Goal: Task Accomplishment & Management: Manage account settings

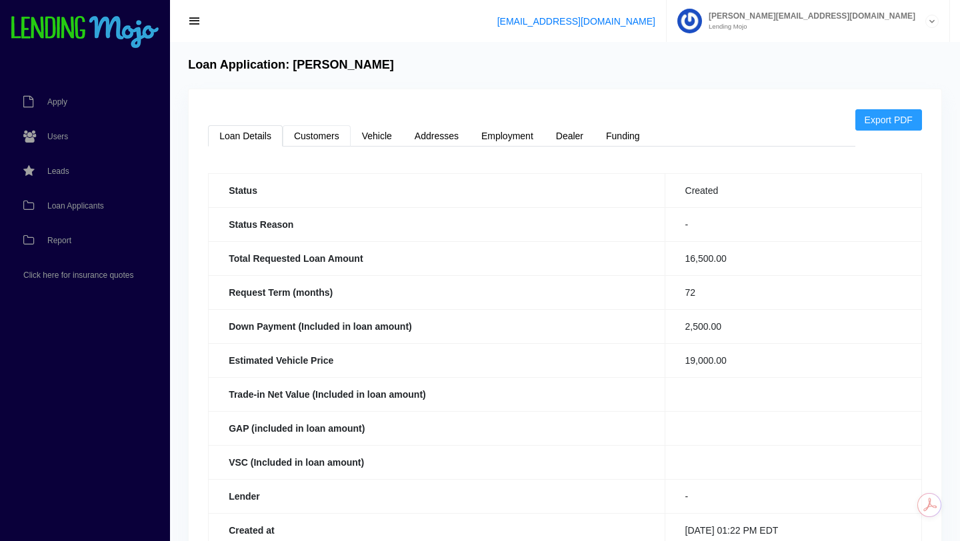
click at [317, 135] on link "Customers" at bounding box center [317, 135] width 68 height 21
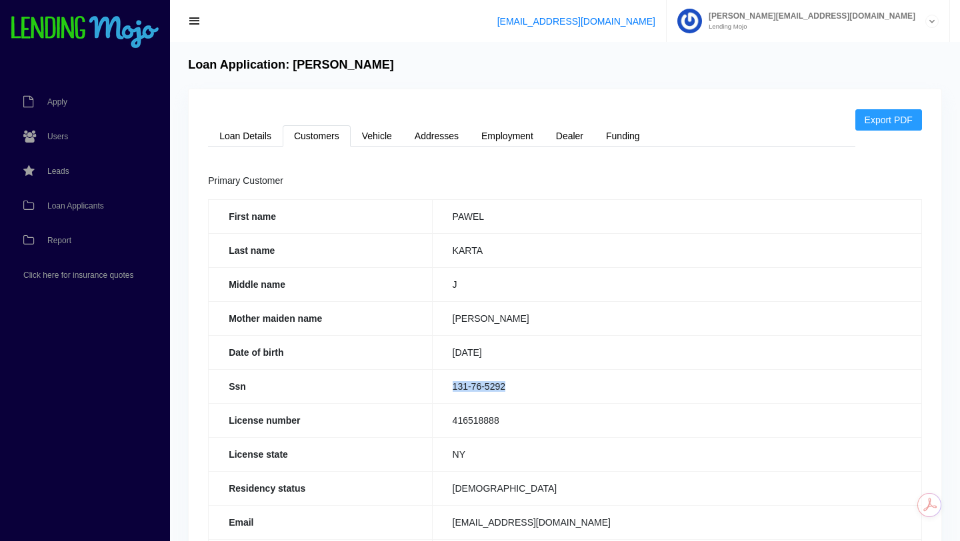
drag, startPoint x: 512, startPoint y: 386, endPoint x: 452, endPoint y: 385, distance: 60.0
click at [452, 385] on td "131-76-5292" at bounding box center [676, 386] width 489 height 34
copy td "131-76-5292"
click at [261, 135] on link "Loan Details" at bounding box center [245, 135] width 75 height 21
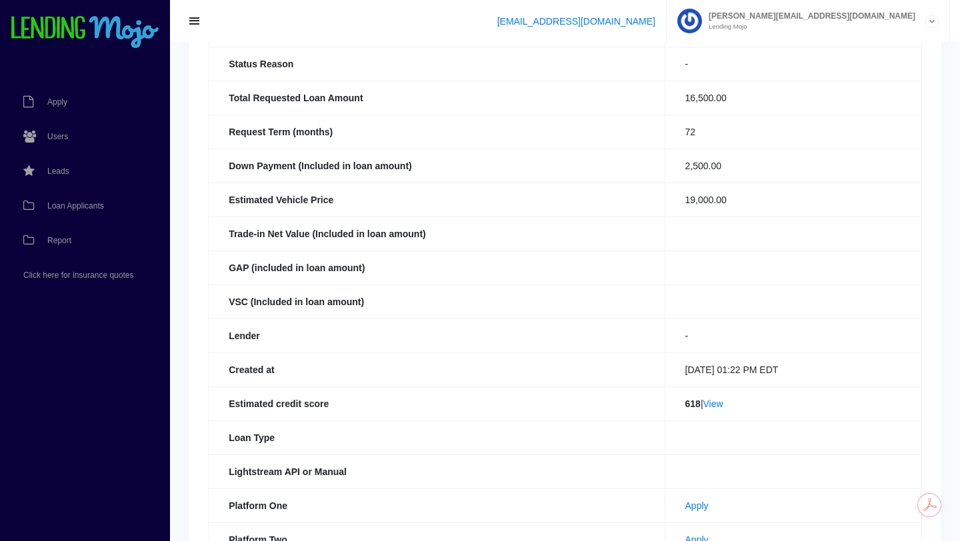
scroll to position [165, 0]
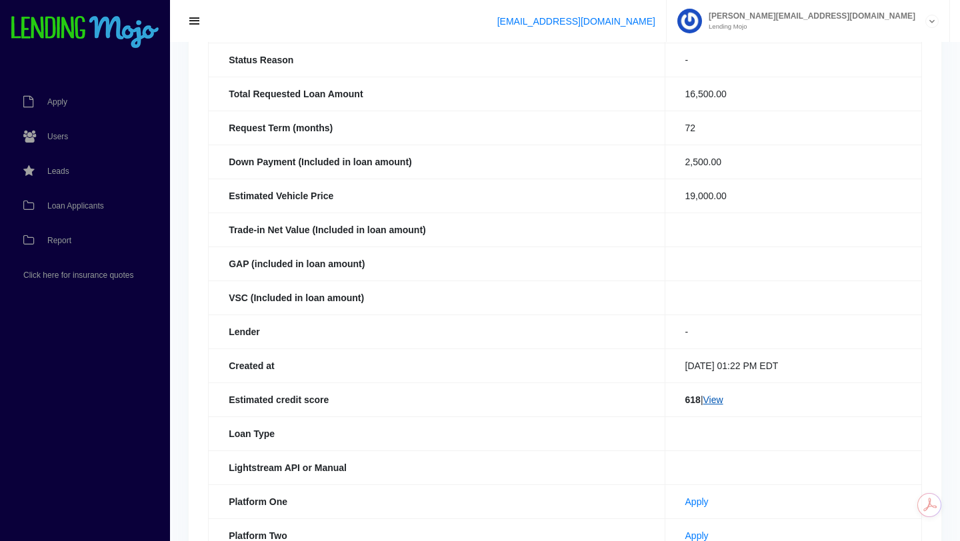
click at [709, 403] on link "View" at bounding box center [713, 400] width 20 height 11
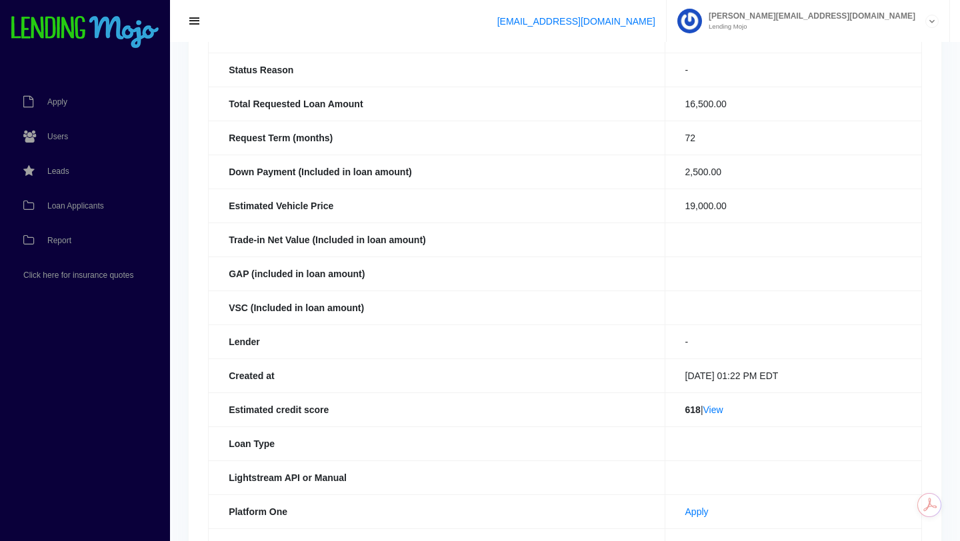
scroll to position [0, 0]
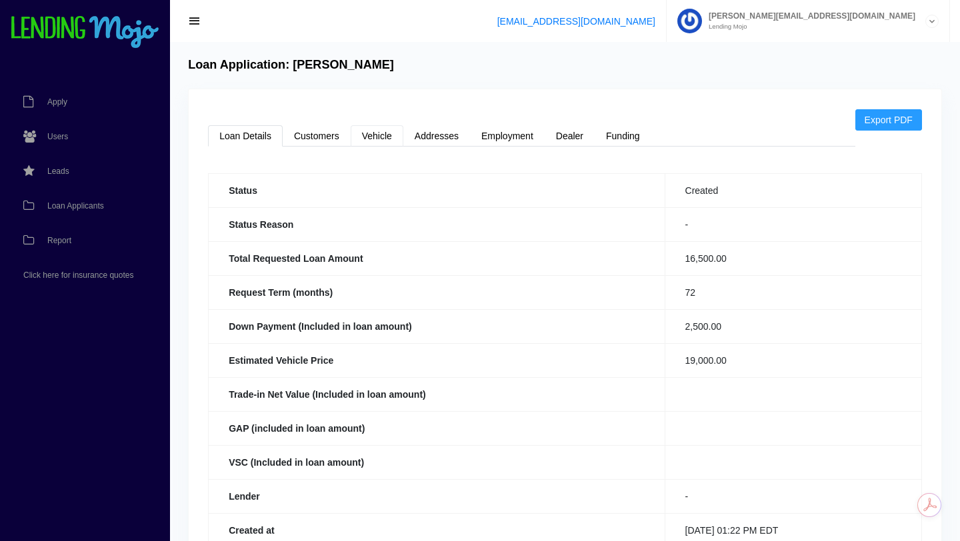
click at [385, 139] on link "Vehicle" at bounding box center [377, 135] width 53 height 21
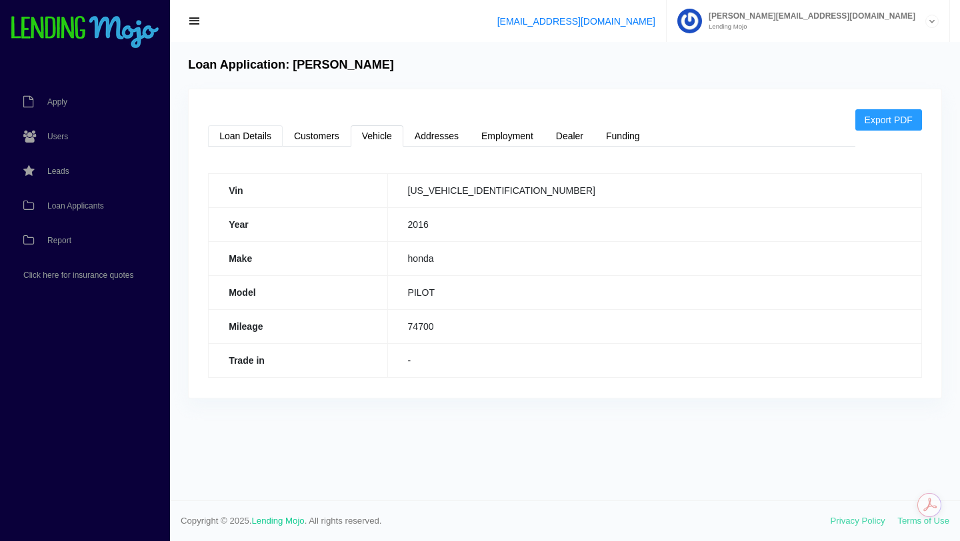
click at [251, 140] on link "Loan Details" at bounding box center [245, 135] width 75 height 21
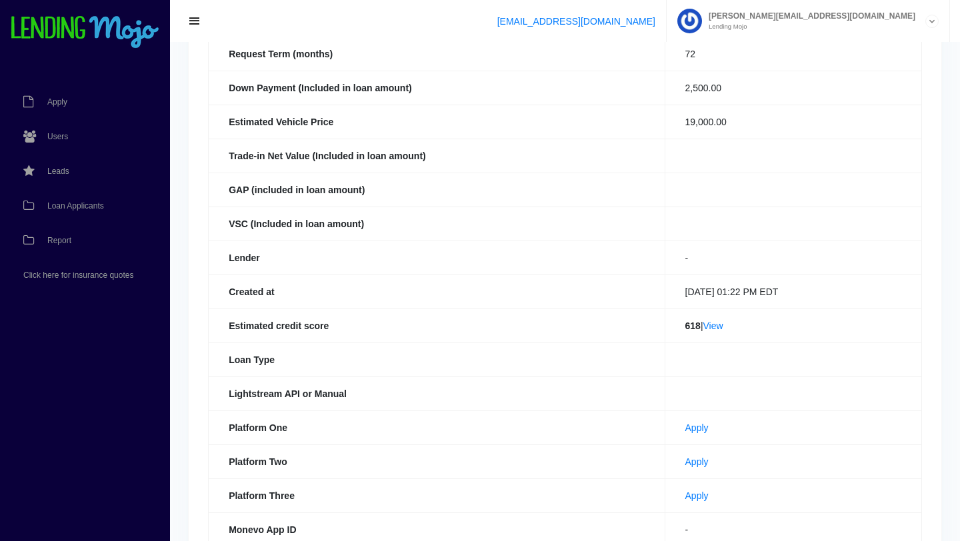
scroll to position [321, 0]
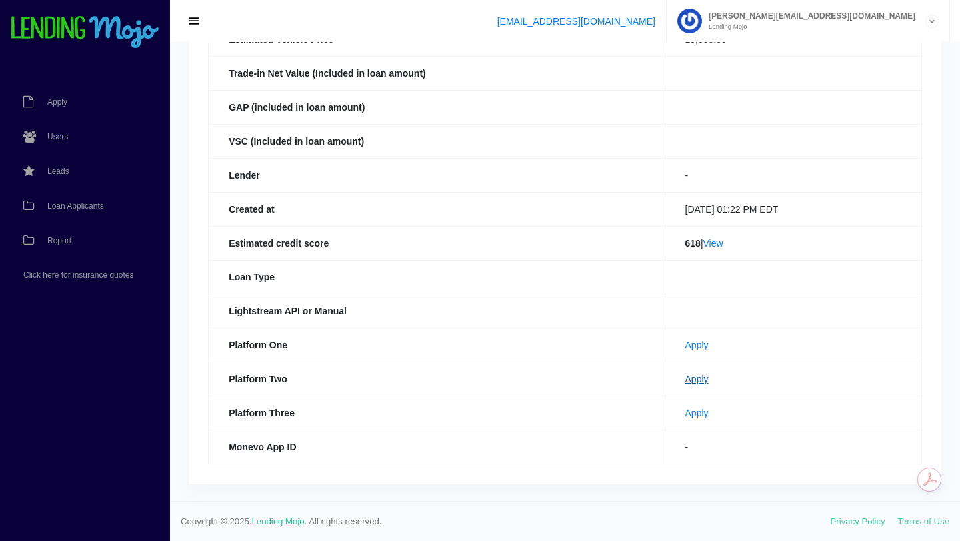
click at [685, 380] on link "Apply" at bounding box center [696, 379] width 23 height 11
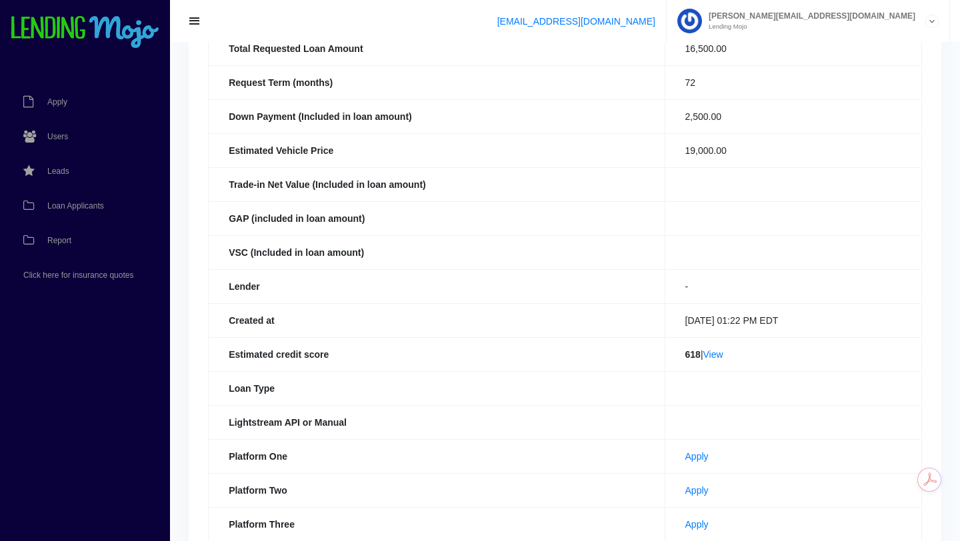
scroll to position [4, 0]
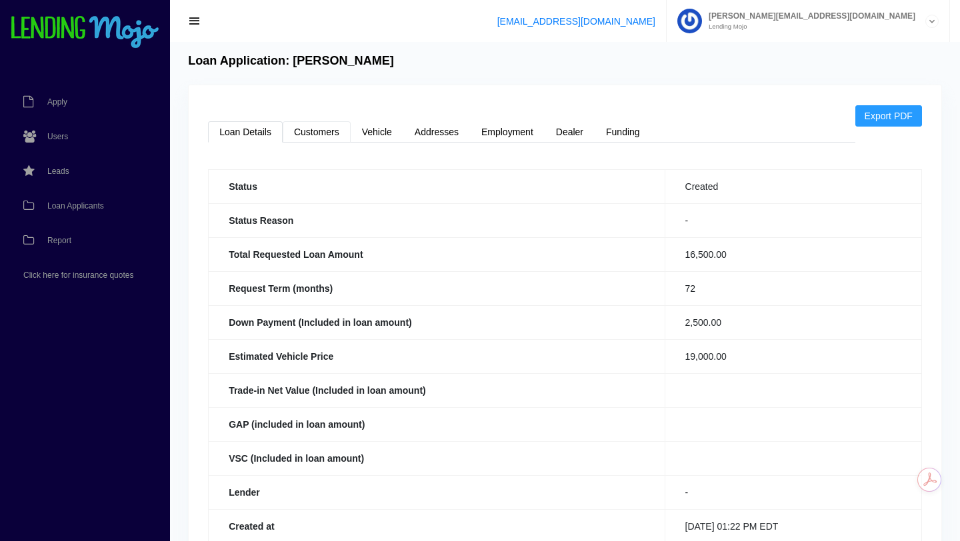
click at [323, 127] on link "Customers" at bounding box center [317, 131] width 68 height 21
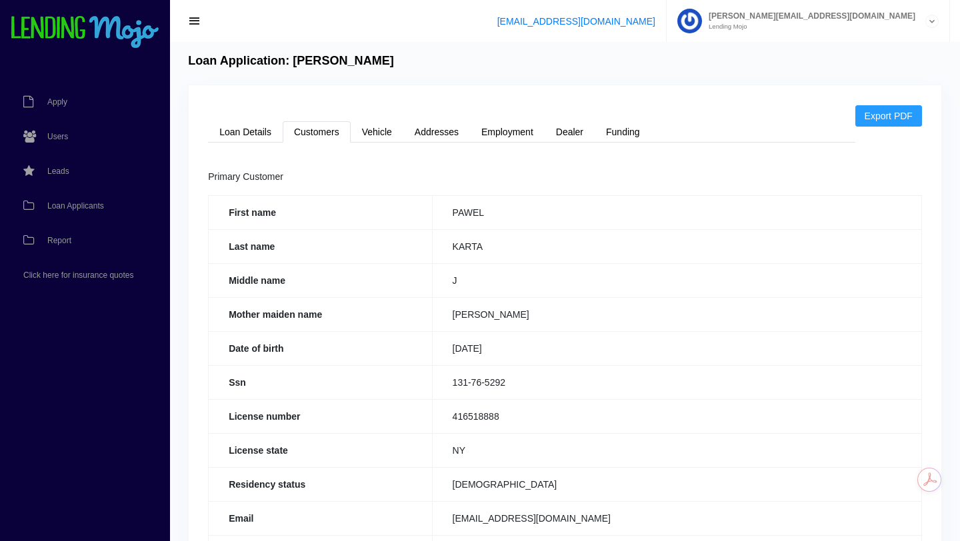
scroll to position [5, 0]
click at [239, 128] on link "Loan Details" at bounding box center [245, 131] width 75 height 21
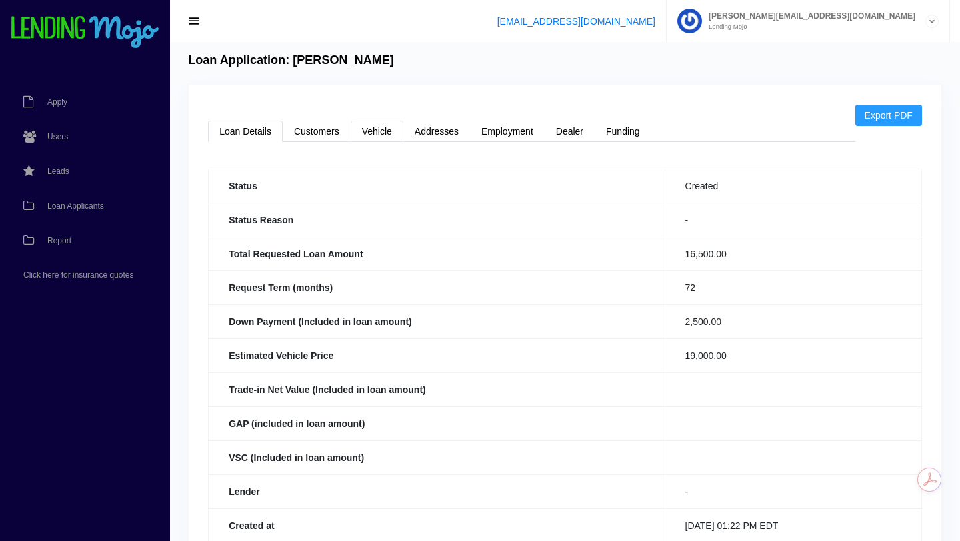
click at [370, 133] on link "Vehicle" at bounding box center [377, 131] width 53 height 21
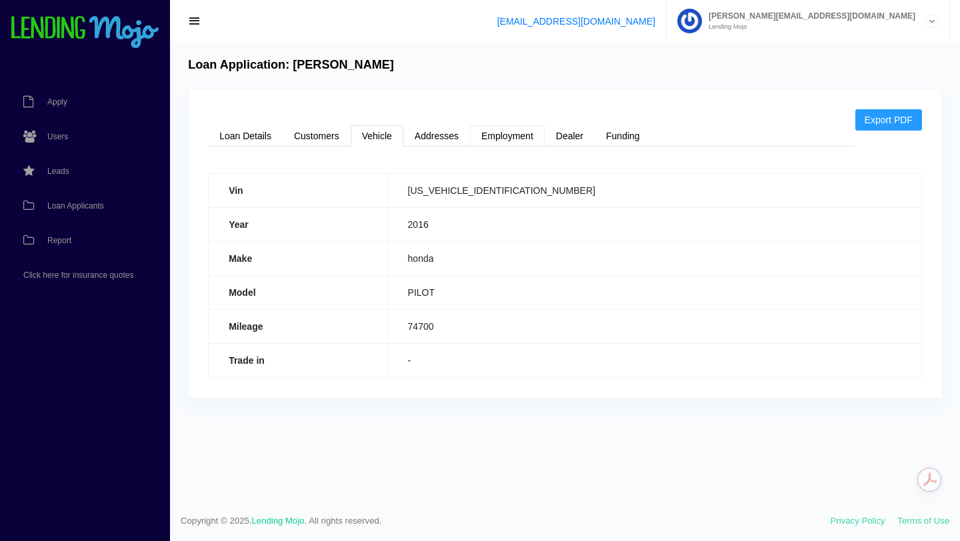
click at [502, 136] on link "Employment" at bounding box center [507, 135] width 75 height 21
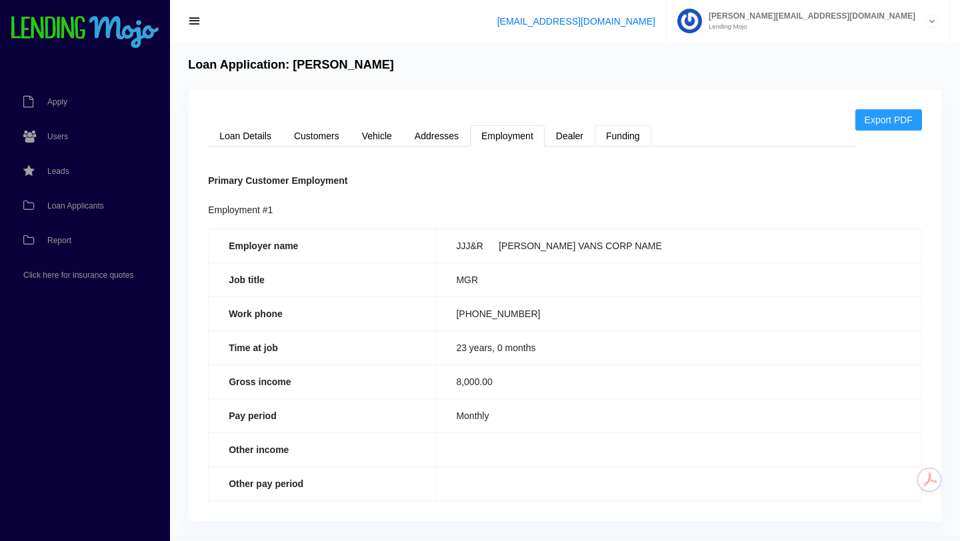
click at [626, 139] on link "Funding" at bounding box center [623, 135] width 57 height 21
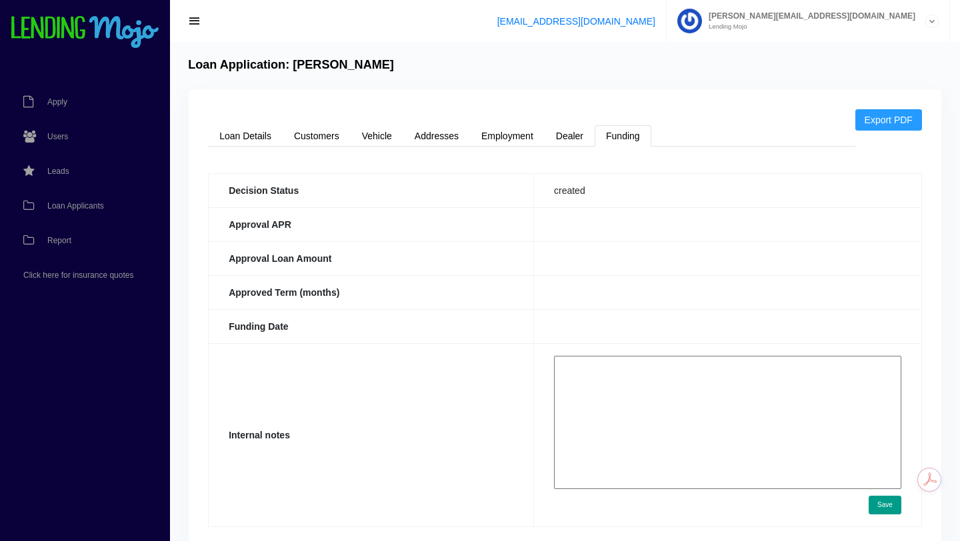
click at [614, 377] on textarea at bounding box center [727, 422] width 347 height 133
paste textarea "[URL][DOMAIN_NAME]"
type textarea "[URL][DOMAIN_NAME]"
click at [887, 506] on button "Save" at bounding box center [885, 505] width 33 height 19
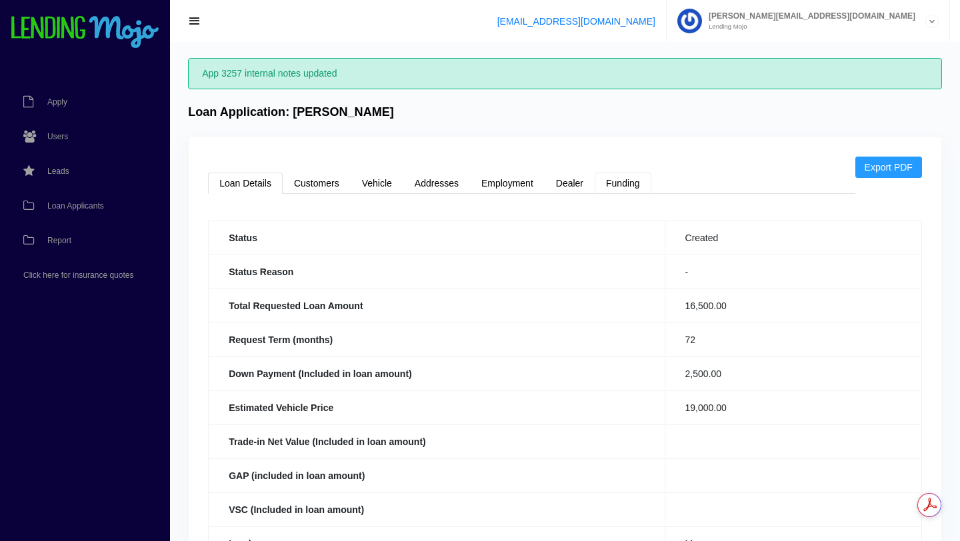
click at [619, 183] on link "Funding" at bounding box center [623, 183] width 57 height 21
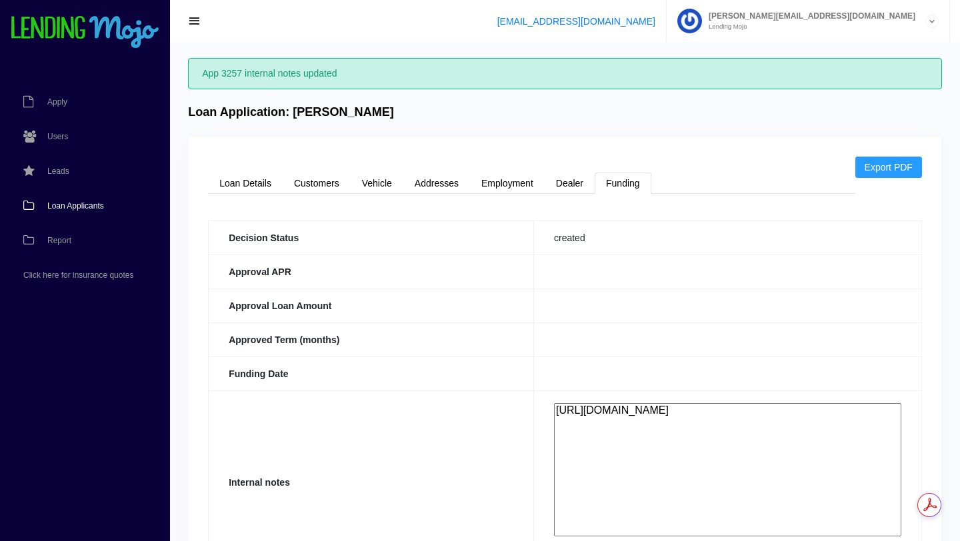
click at [80, 206] on span "Loan Applicants" at bounding box center [75, 206] width 57 height 8
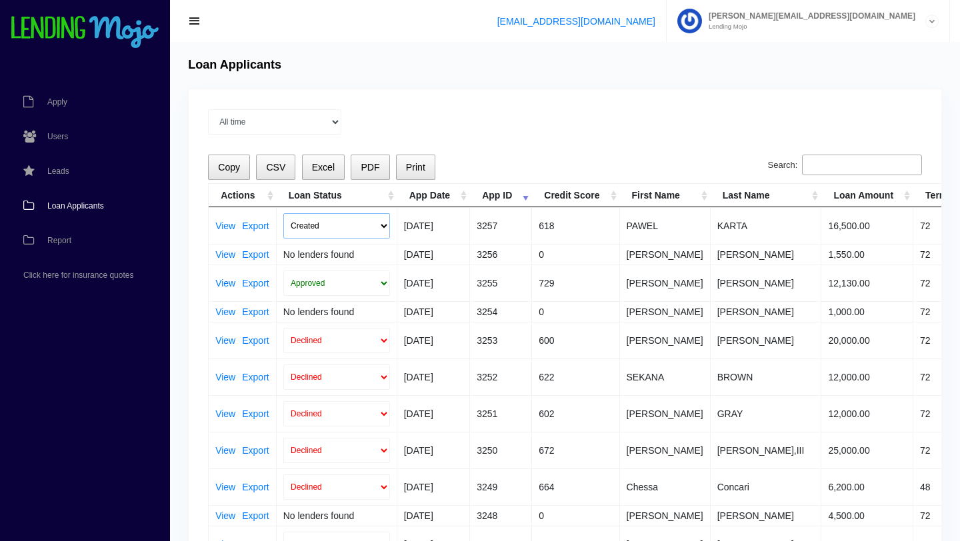
click at [384, 228] on select "Created Submitted" at bounding box center [336, 225] width 107 height 25
select select "submitted"
click at [283, 213] on select "Created Submitted" at bounding box center [336, 225] width 107 height 25
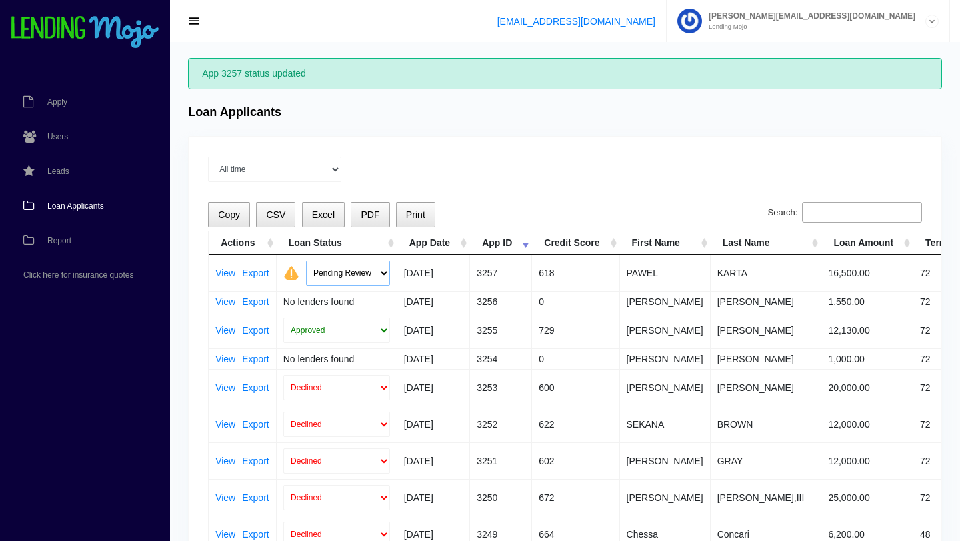
click at [383, 273] on select "Pending Review Approve Decline Unqualified" at bounding box center [348, 273] width 84 height 25
select select "approved"
click at [306, 261] on select "Pending Review Approve Decline Unqualified" at bounding box center [348, 273] width 84 height 25
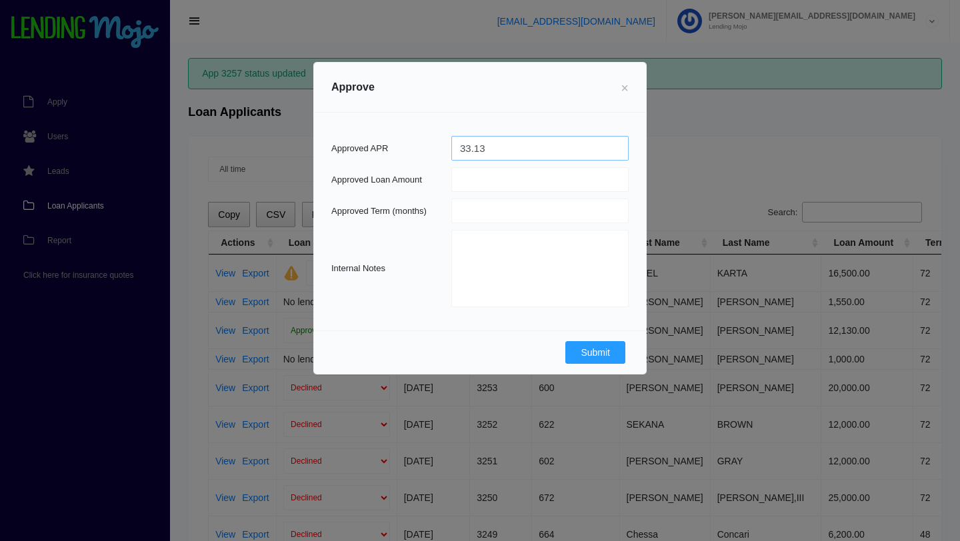
type input "33.13"
click at [470, 184] on input "number" at bounding box center [539, 179] width 177 height 25
type input "16500"
click at [493, 211] on input "number" at bounding box center [539, 211] width 177 height 25
type input "60"
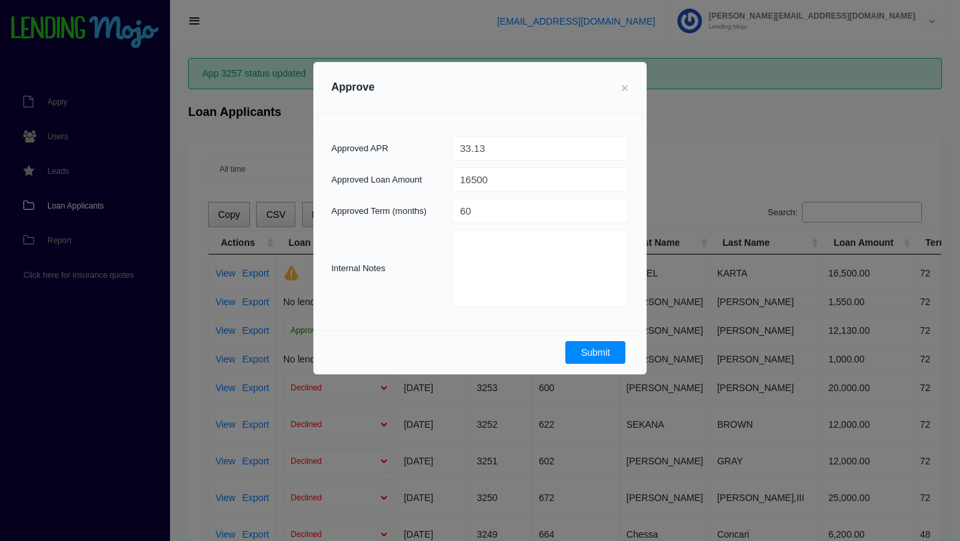
click at [594, 350] on button "Submit" at bounding box center [595, 352] width 60 height 23
